Goal: Find specific page/section: Find specific page/section

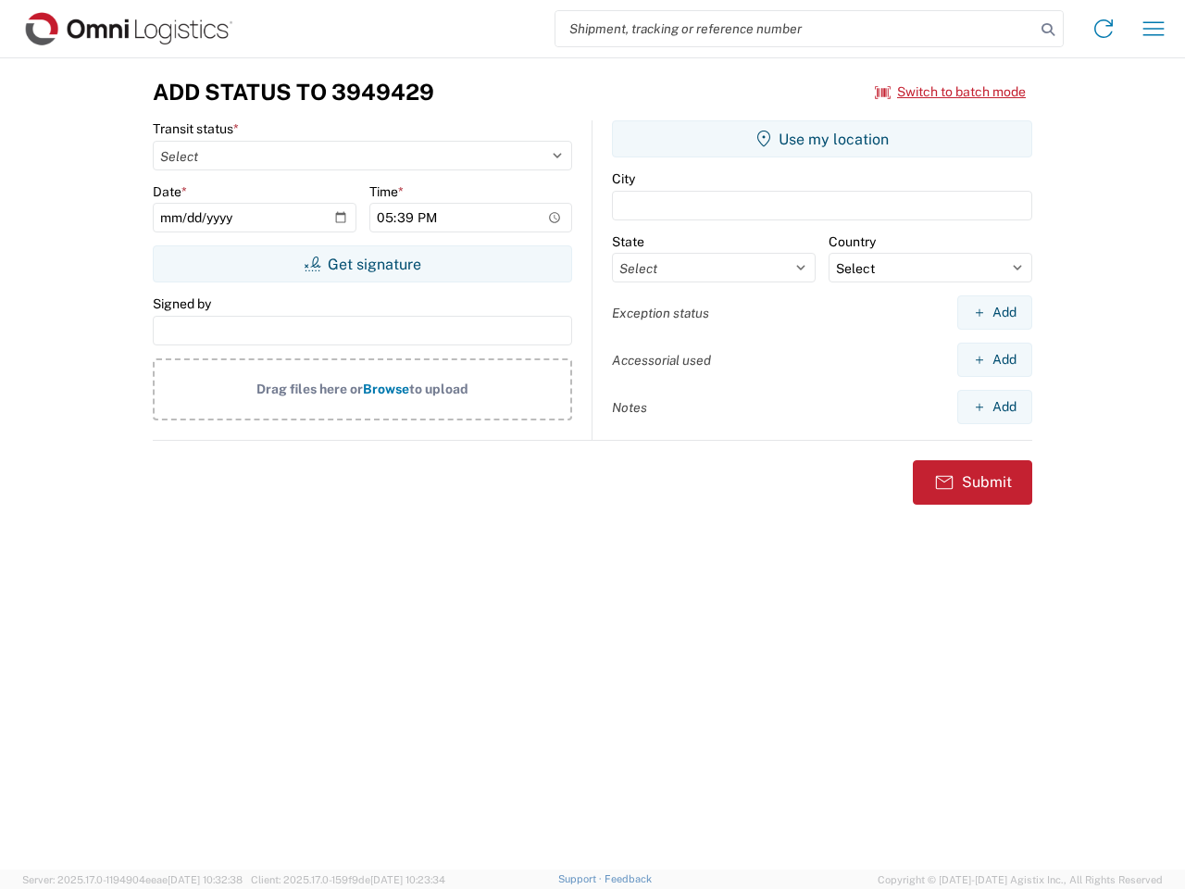
click at [795, 29] on input "search" at bounding box center [795, 28] width 480 height 35
click at [1048, 30] on icon at bounding box center [1048, 30] width 26 height 26
click at [1103, 29] on icon at bounding box center [1104, 29] width 30 height 30
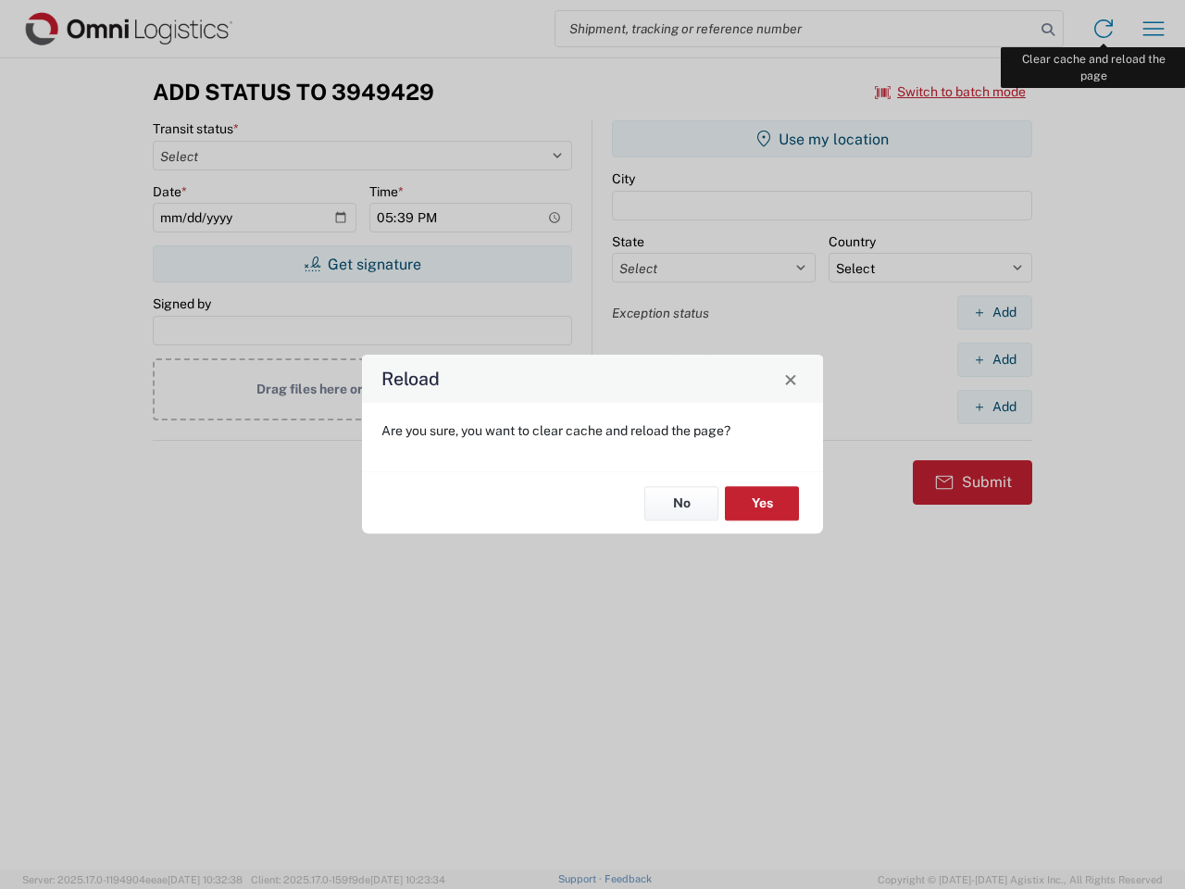
click at [1153, 29] on div "Reload Are you sure, you want to clear cache and reload the page? No Yes" at bounding box center [592, 444] width 1185 height 889
click at [951, 92] on div "Reload Are you sure, you want to clear cache and reload the page? No Yes" at bounding box center [592, 444] width 1185 height 889
click at [362, 264] on div "Reload Are you sure, you want to clear cache and reload the page? No Yes" at bounding box center [592, 444] width 1185 height 889
click at [822, 139] on div "Reload Are you sure, you want to clear cache and reload the page? No Yes" at bounding box center [592, 444] width 1185 height 889
click at [994, 312] on div "Reload Are you sure, you want to clear cache and reload the page? No Yes" at bounding box center [592, 444] width 1185 height 889
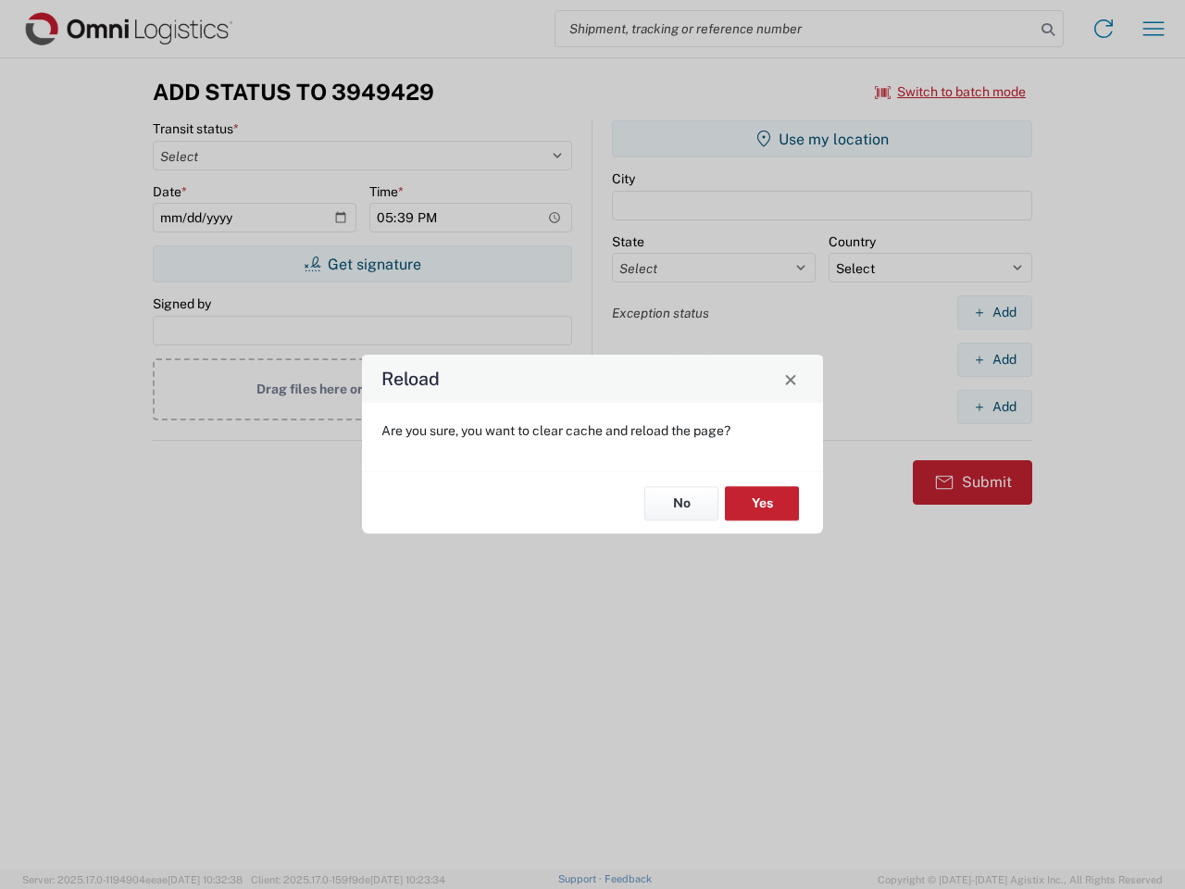
click at [994, 359] on div "Reload Are you sure, you want to clear cache and reload the page? No Yes" at bounding box center [592, 444] width 1185 height 889
click at [994, 406] on div "Reload Are you sure, you want to clear cache and reload the page? No Yes" at bounding box center [592, 444] width 1185 height 889
